Goal: Task Accomplishment & Management: Manage account settings

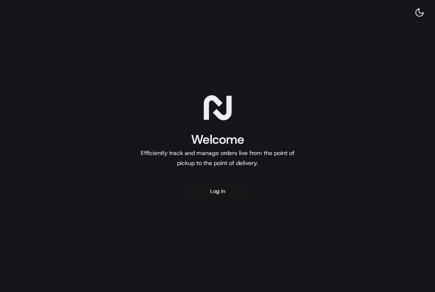
click at [223, 195] on button "Log in" at bounding box center [217, 192] width 67 height 20
